Goal: Check status: Check status

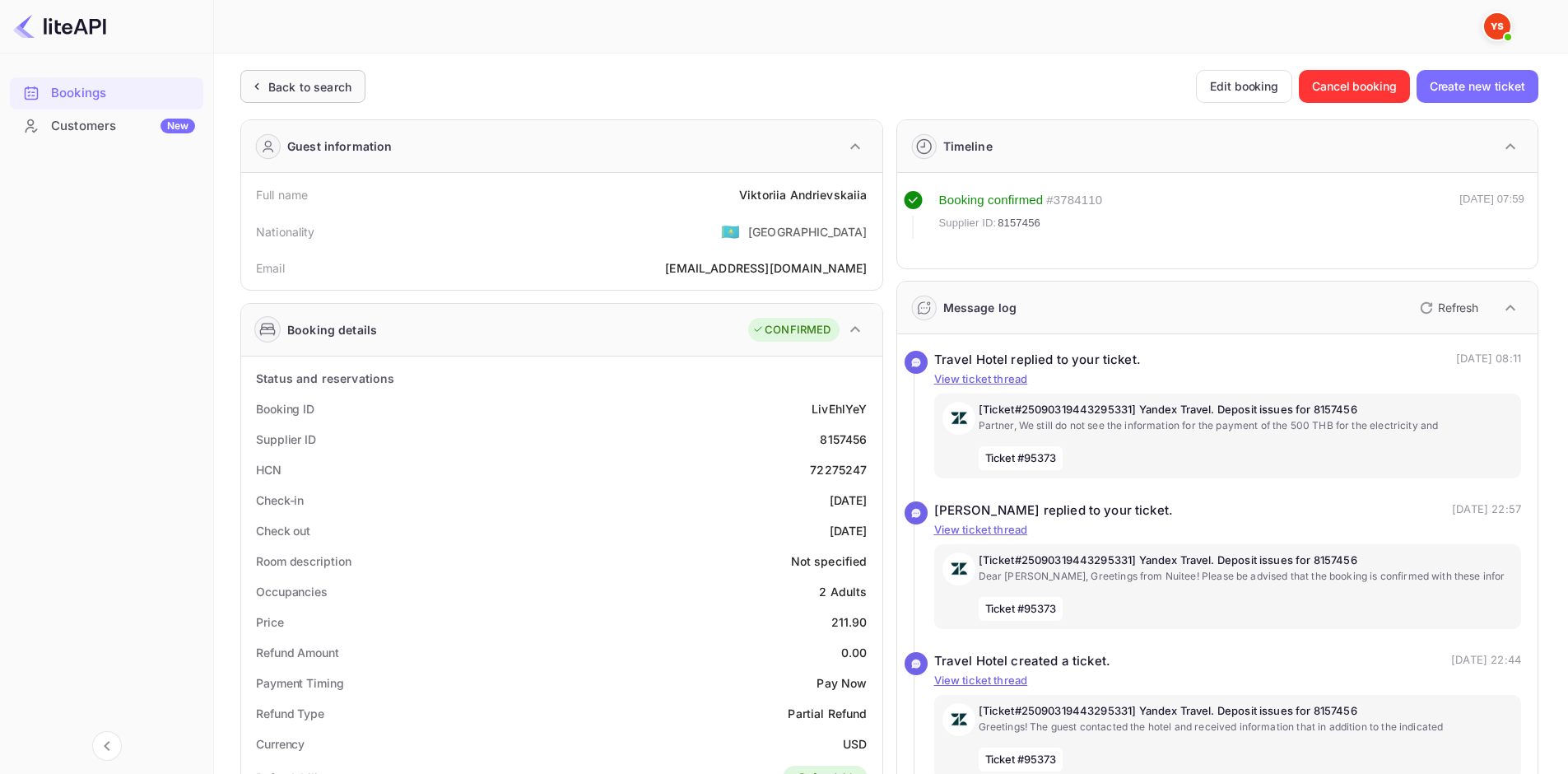
click at [319, 90] on div "Back to search" at bounding box center [310, 87] width 83 height 18
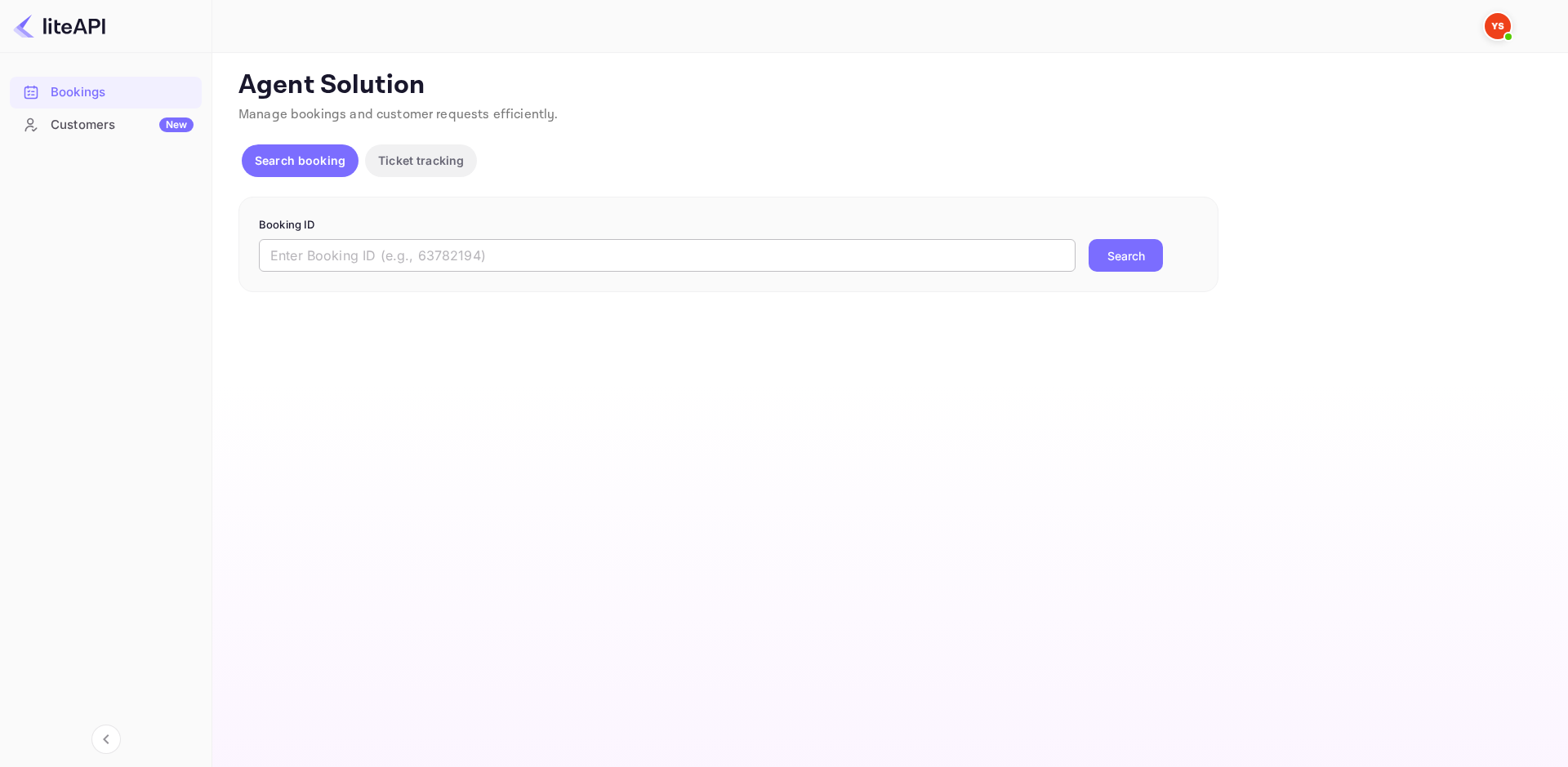
click at [390, 261] on input "text" at bounding box center [667, 255] width 816 height 32
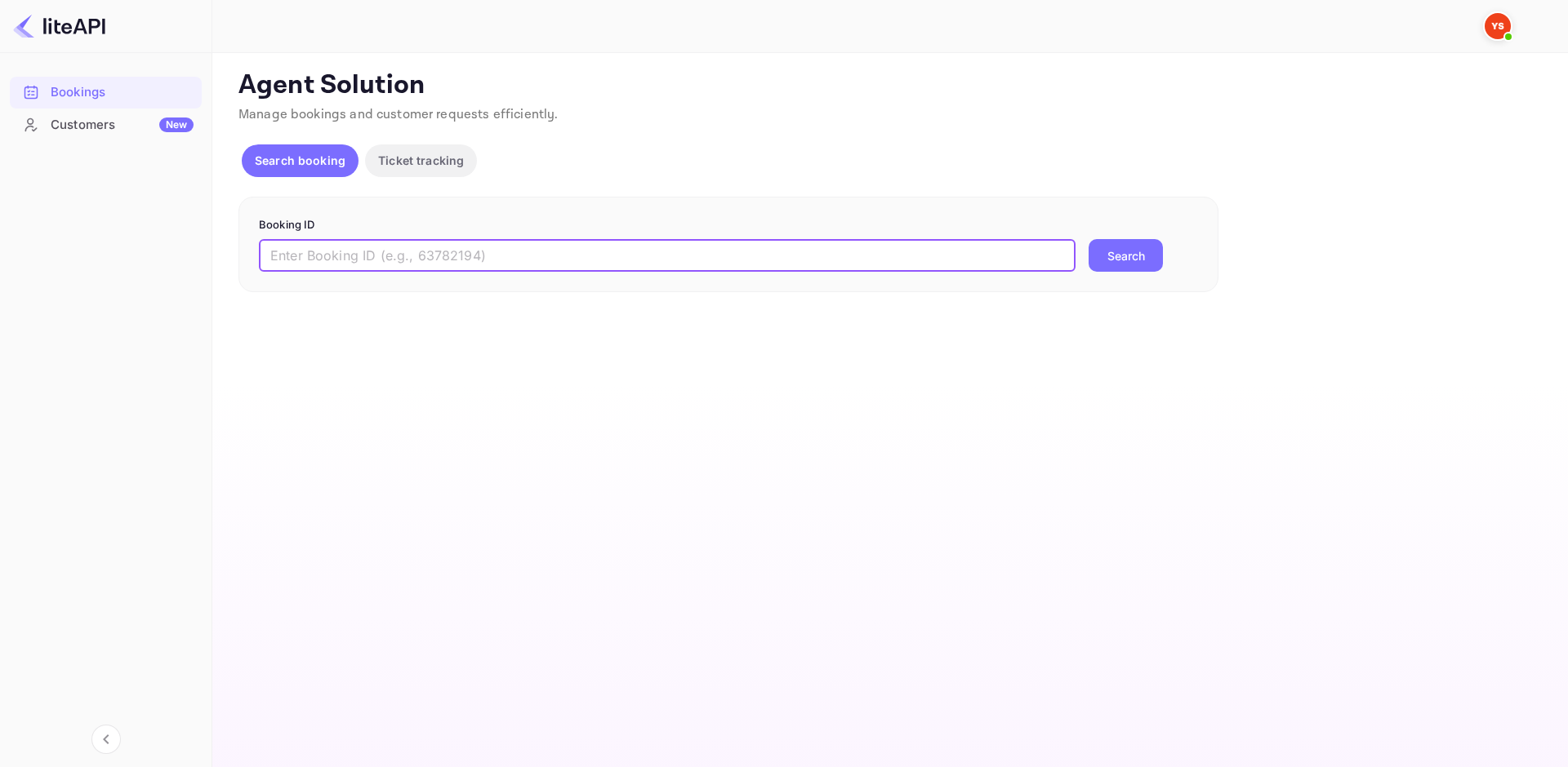
paste input "9156498"
type input "9156498"
click at [1124, 265] on button "Search" at bounding box center [1126, 255] width 75 height 32
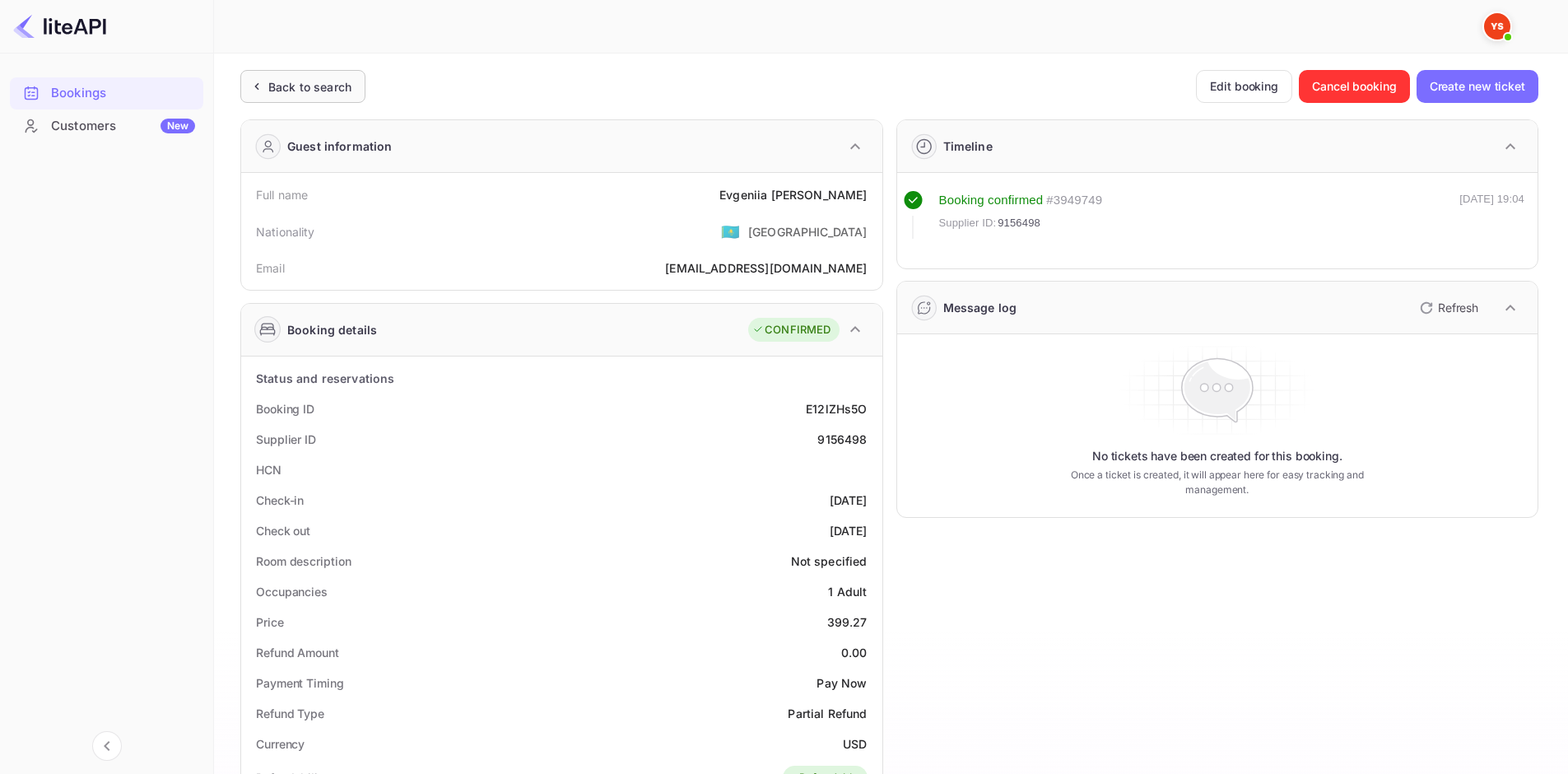
click at [333, 80] on div "Back to search" at bounding box center [310, 87] width 83 height 18
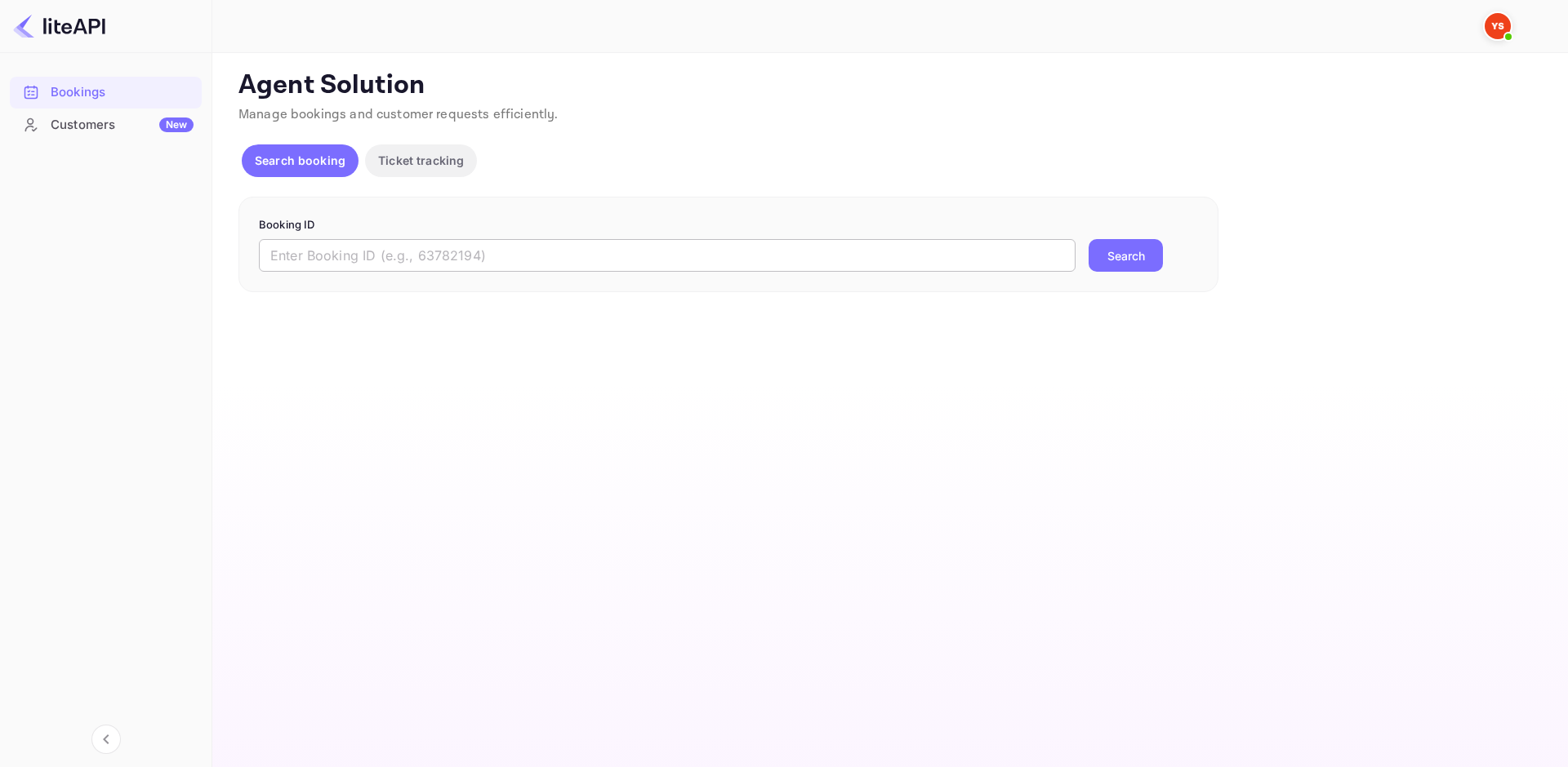
click at [388, 267] on input "text" at bounding box center [667, 255] width 816 height 32
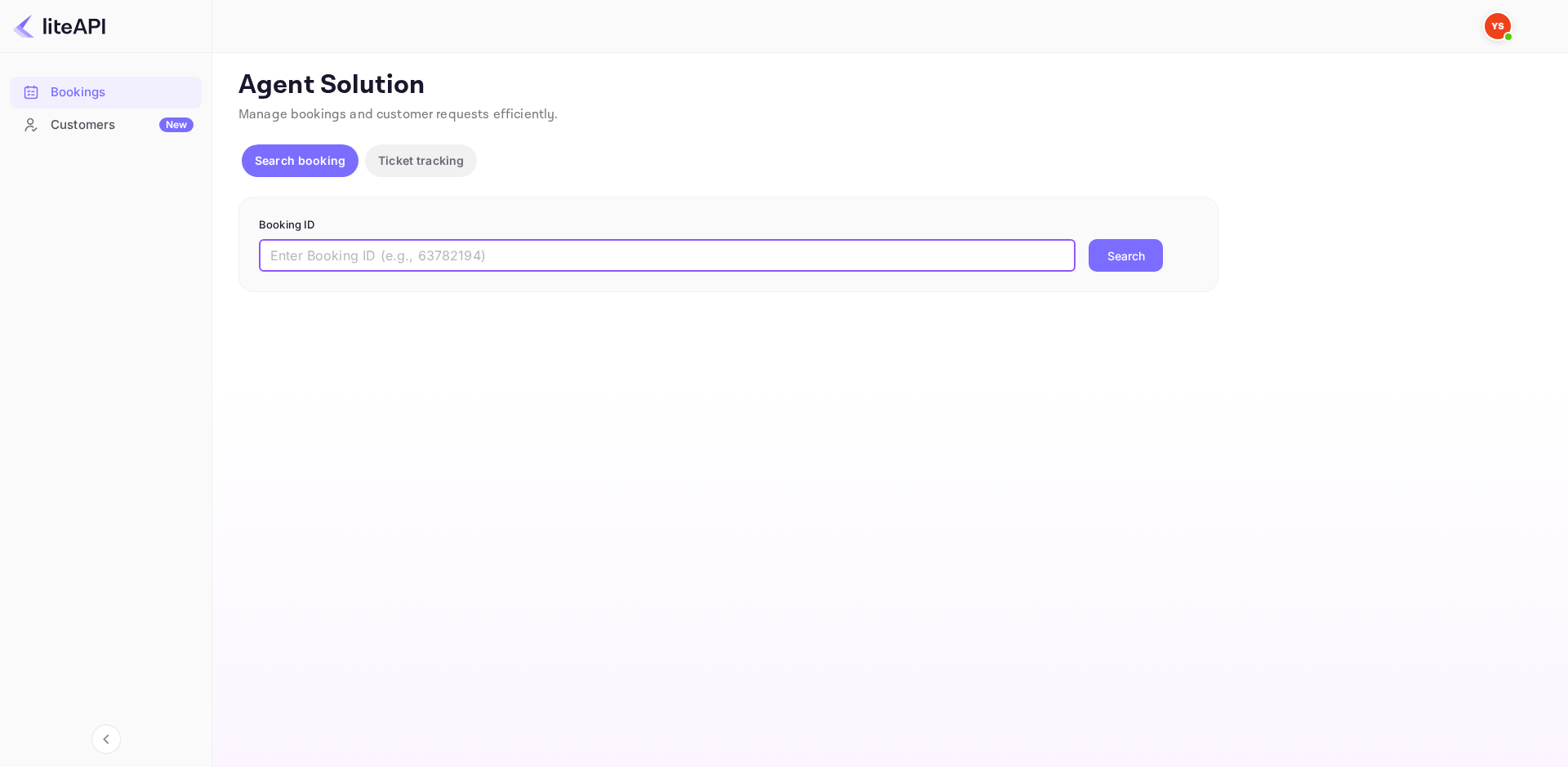
paste input "9156498"
type input "9156498"
click at [1124, 261] on button "Search" at bounding box center [1126, 255] width 75 height 32
